Goal: Transaction & Acquisition: Purchase product/service

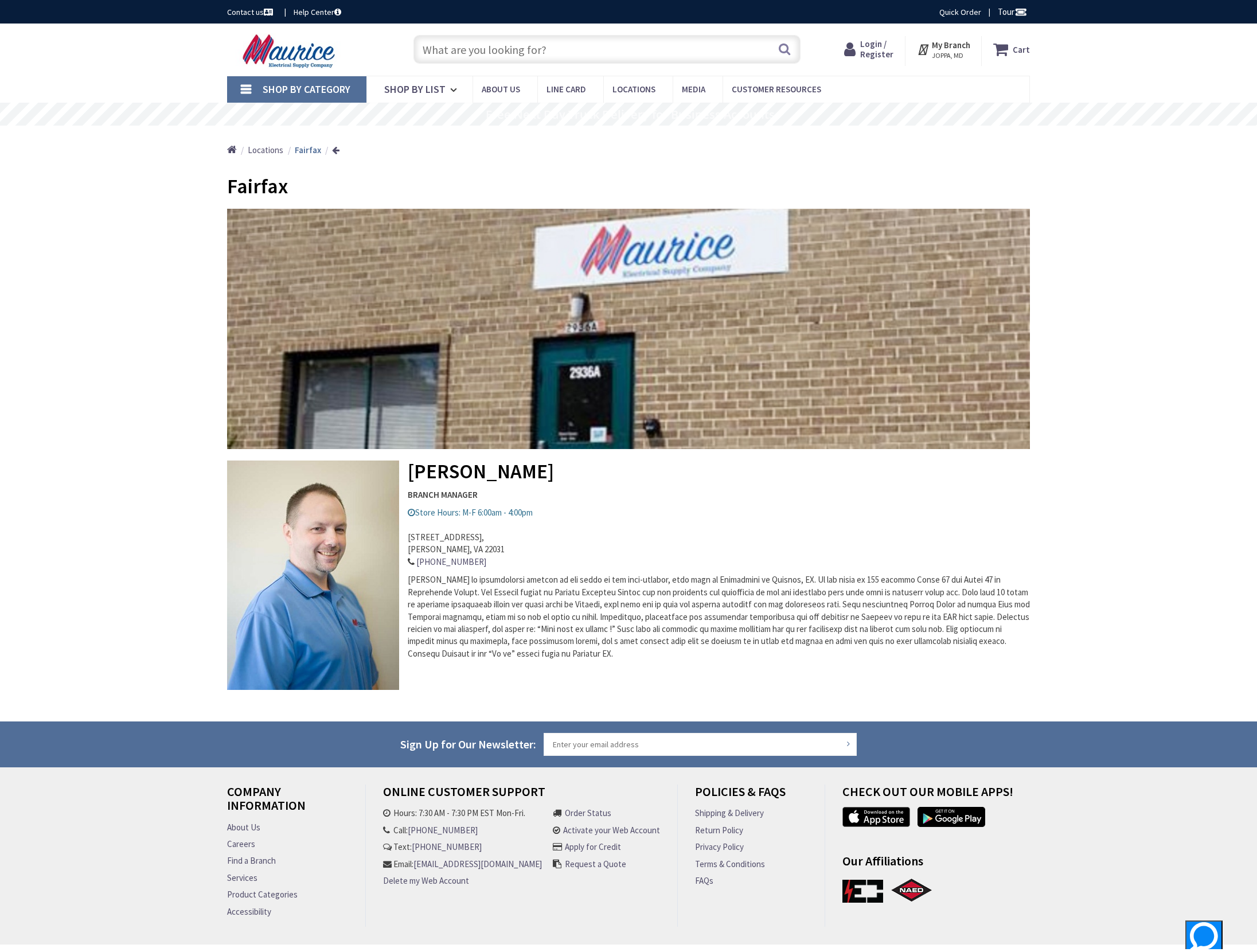
type input "[GEOGRAPHIC_DATA], [GEOGRAPHIC_DATA]"
click at [520, 52] on input "text" at bounding box center [607, 49] width 387 height 29
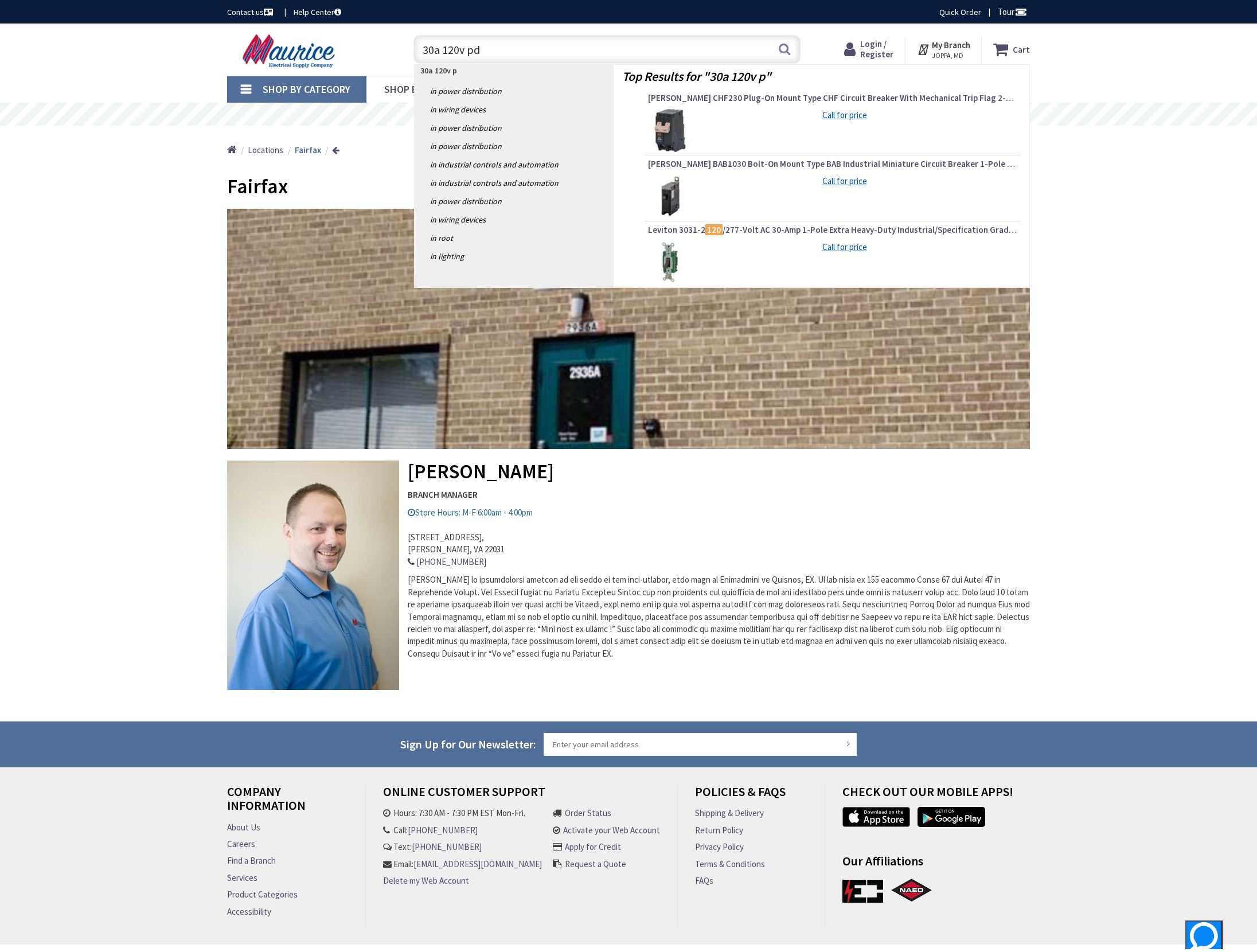
type input "30a 120v pdu"
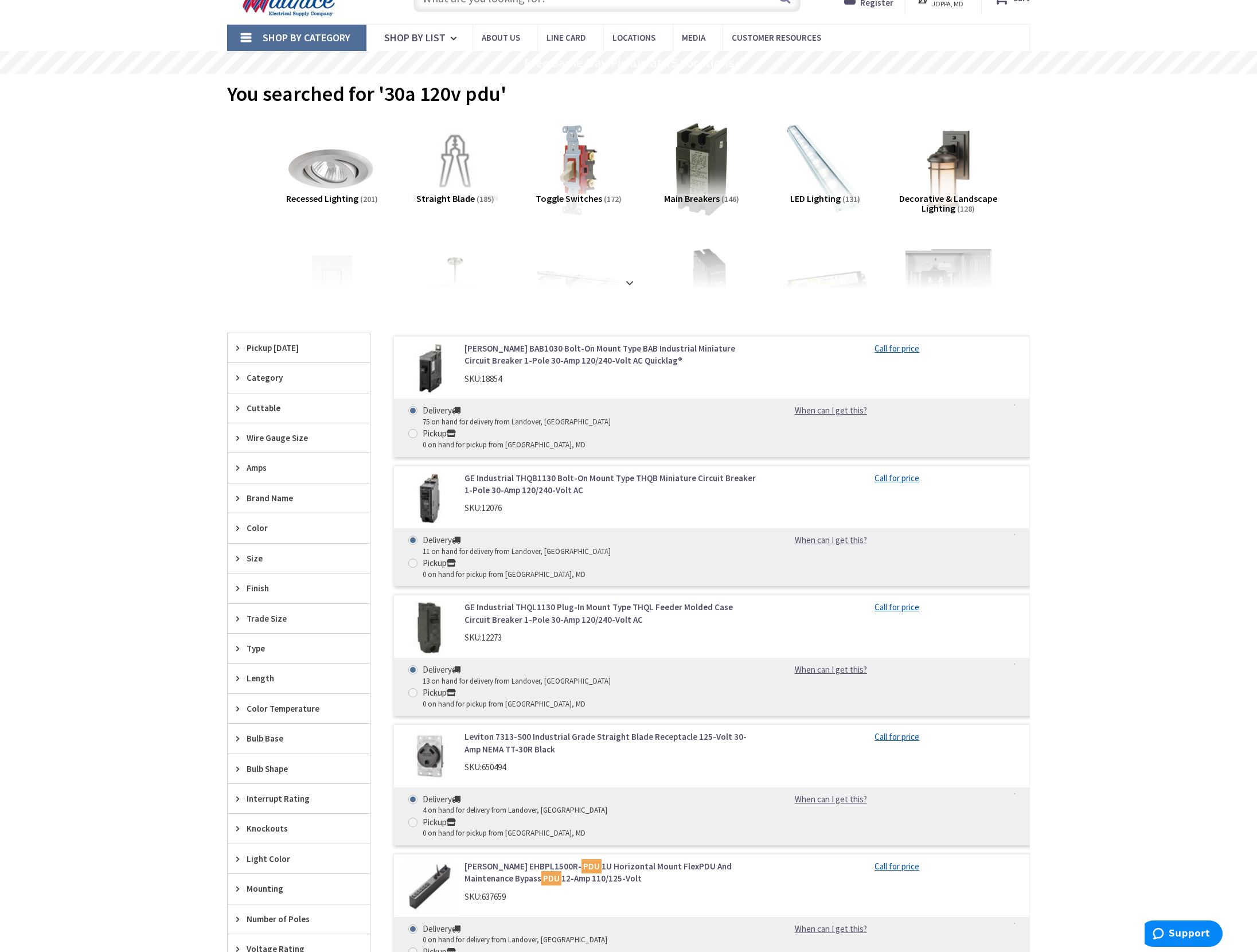
scroll to position [52, 0]
drag, startPoint x: 781, startPoint y: 781, endPoint x: 840, endPoint y: 776, distance: 59.2
click at [783, 860] on div "Call for price" at bounding box center [897, 867] width 265 height 15
